Goal: Task Accomplishment & Management: Use online tool/utility

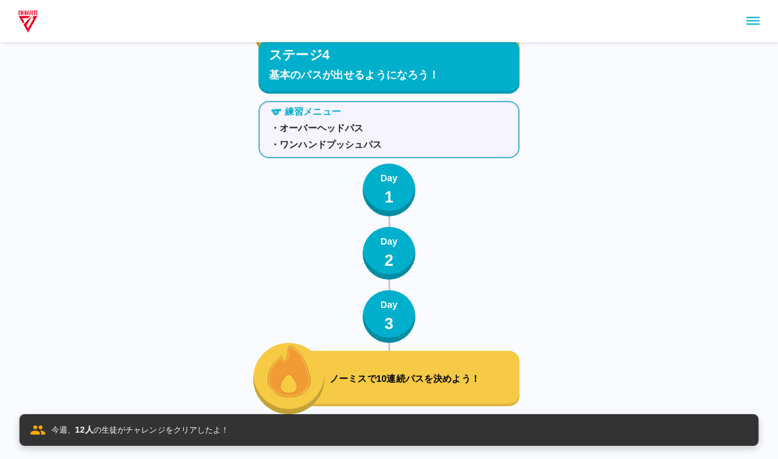
scroll to position [6602, 0]
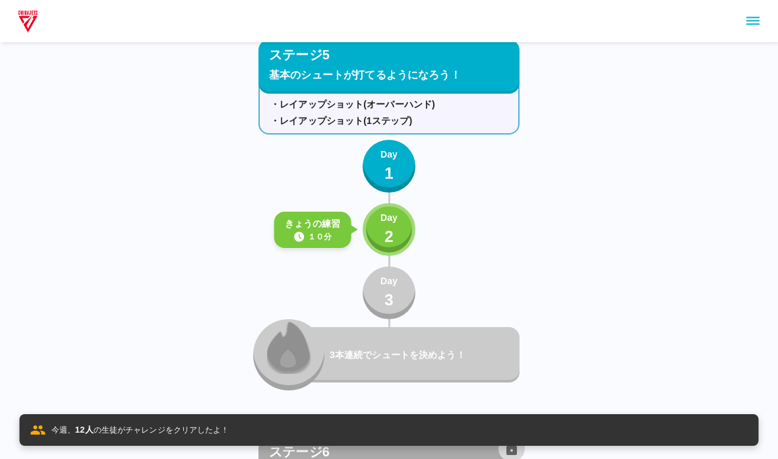
click at [376, 227] on button "Day 2" at bounding box center [389, 229] width 53 height 53
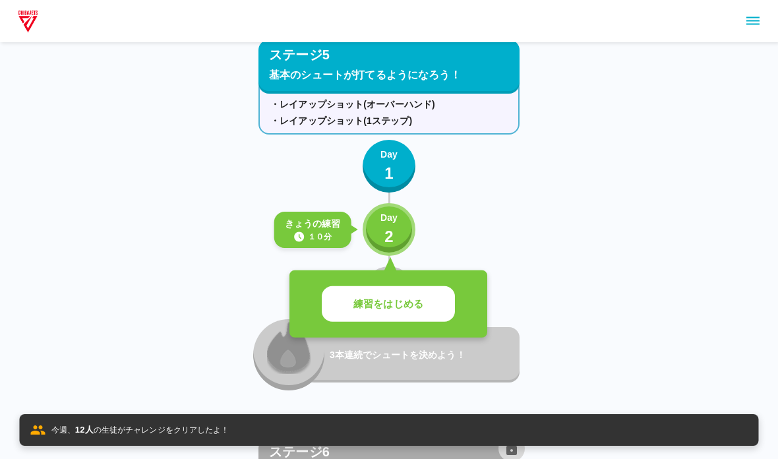
click at [362, 308] on p "練習をはじめる" at bounding box center [388, 304] width 70 height 15
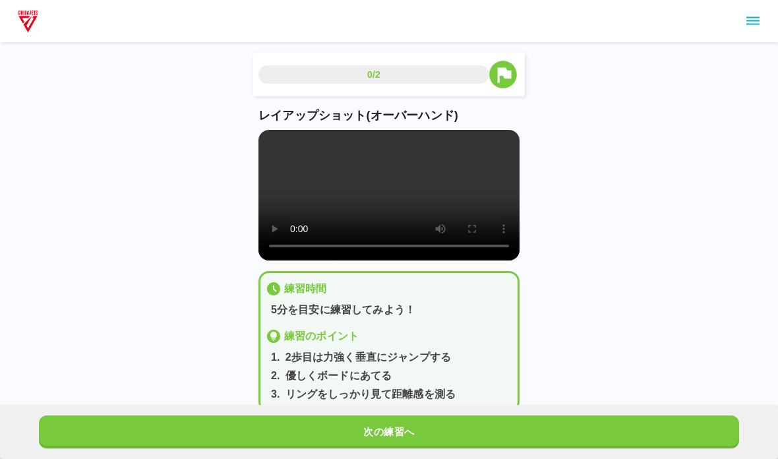
click at [310, 231] on video at bounding box center [388, 195] width 261 height 131
click at [266, 150] on video at bounding box center [388, 195] width 261 height 131
click at [272, 147] on video at bounding box center [388, 195] width 261 height 131
click at [185, 438] on button "次の練習へ" at bounding box center [389, 431] width 700 height 33
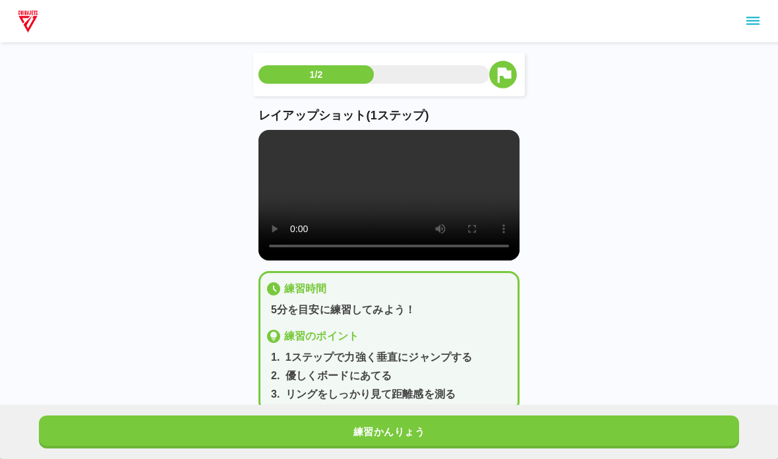
click at [265, 136] on video at bounding box center [388, 195] width 261 height 131
click at [254, 447] on button "練習かんりょう" at bounding box center [389, 431] width 700 height 33
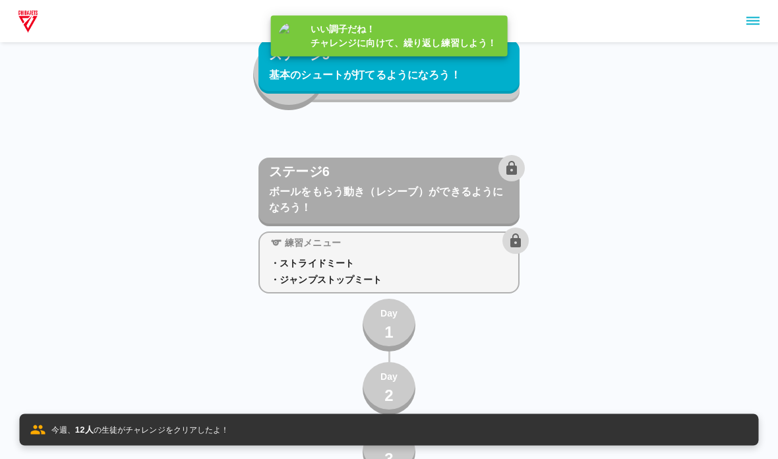
scroll to position [6885, 0]
